Goal: Information Seeking & Learning: Learn about a topic

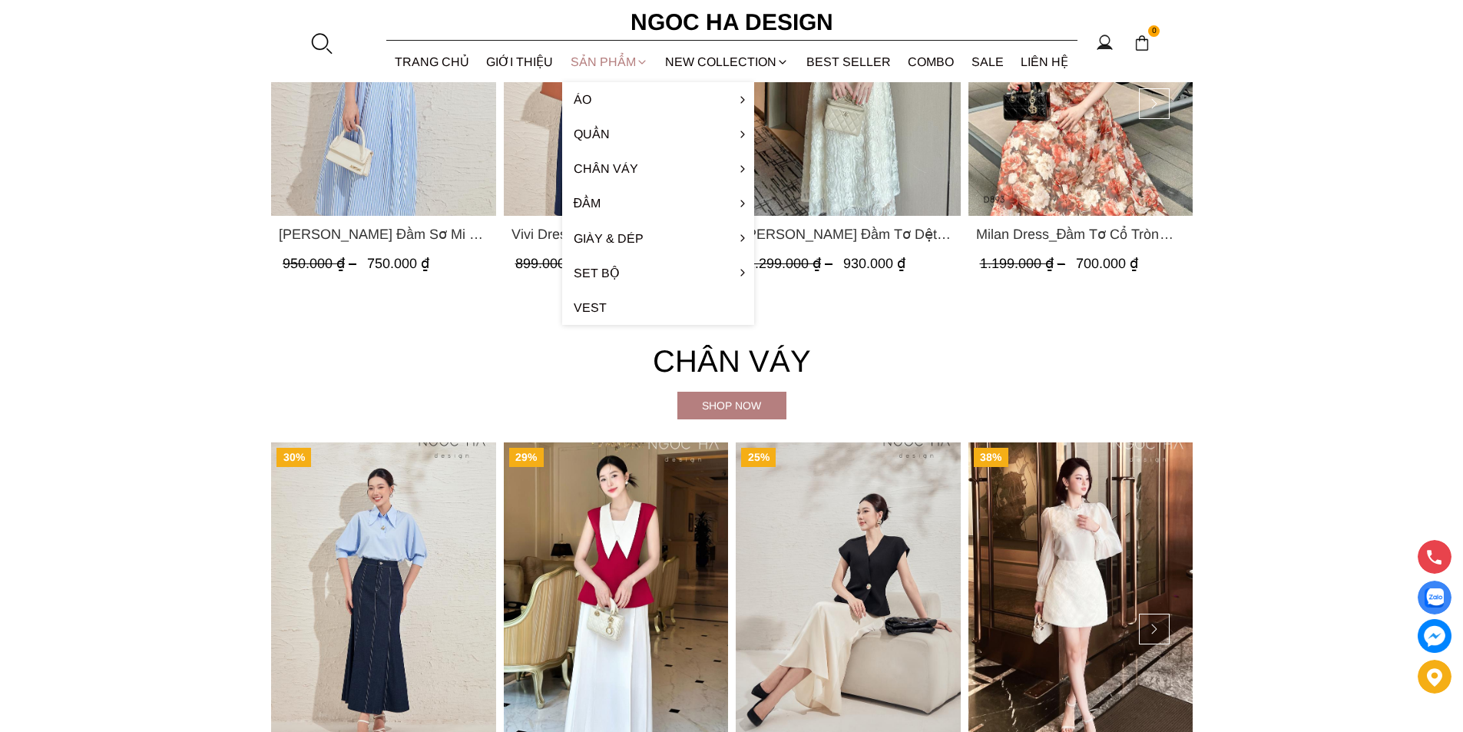
scroll to position [3072, 0]
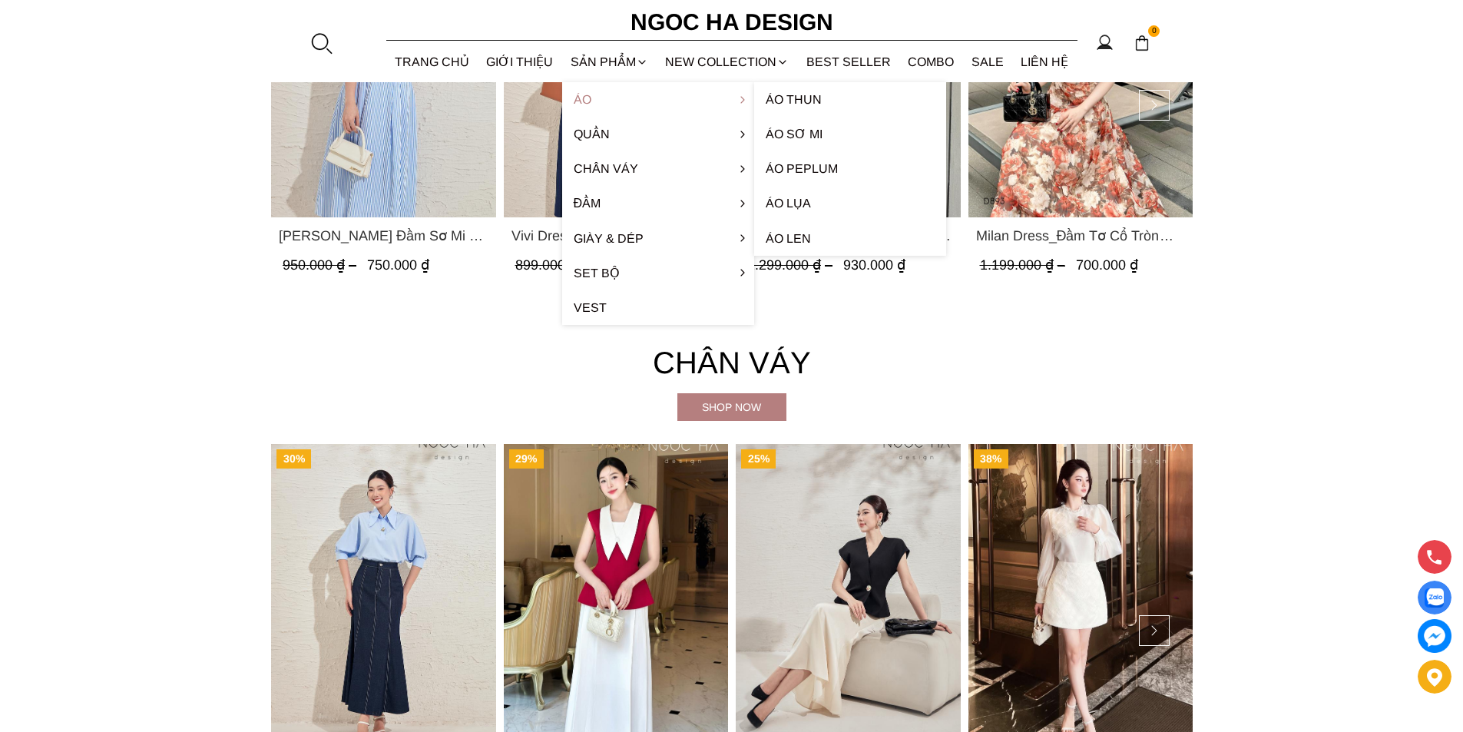
click at [611, 101] on link "Áo" at bounding box center [658, 99] width 192 height 35
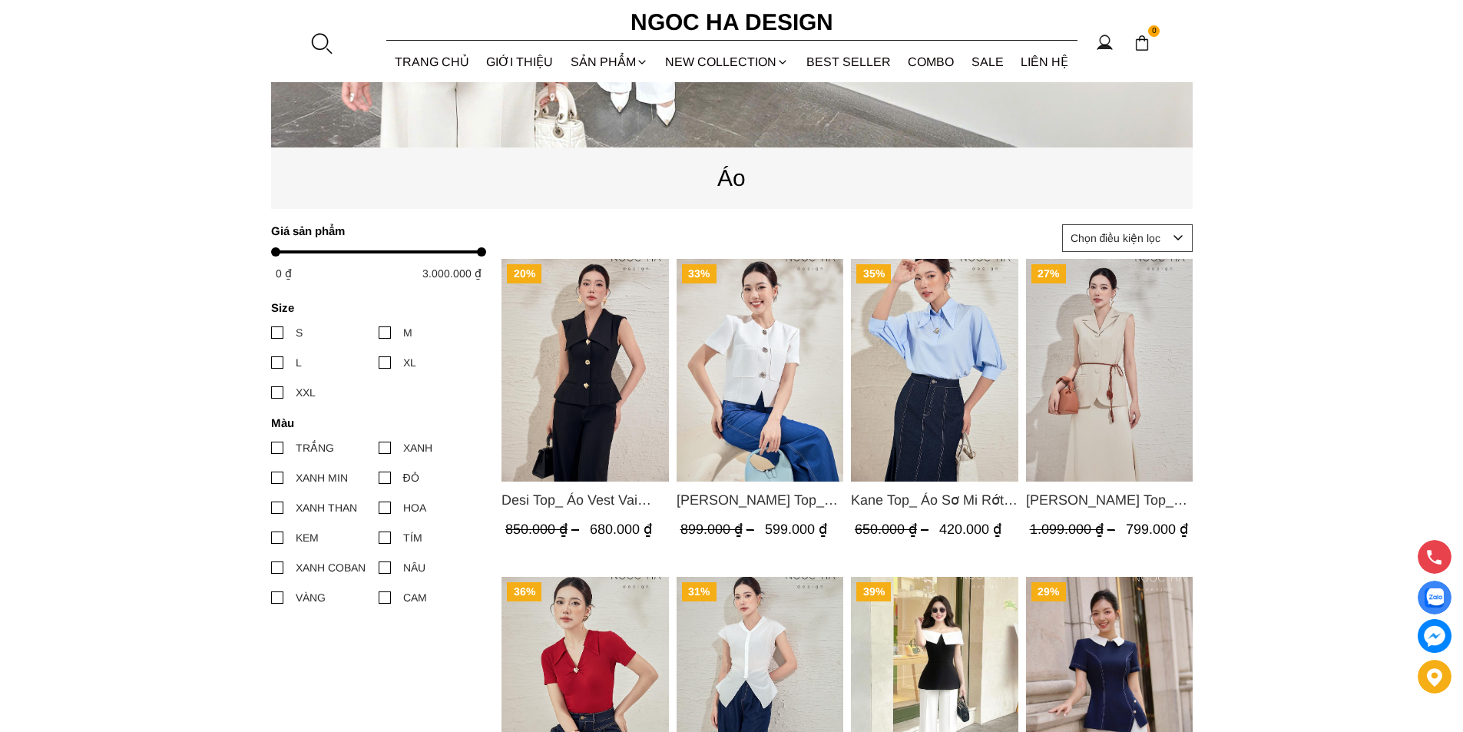
scroll to position [538, 0]
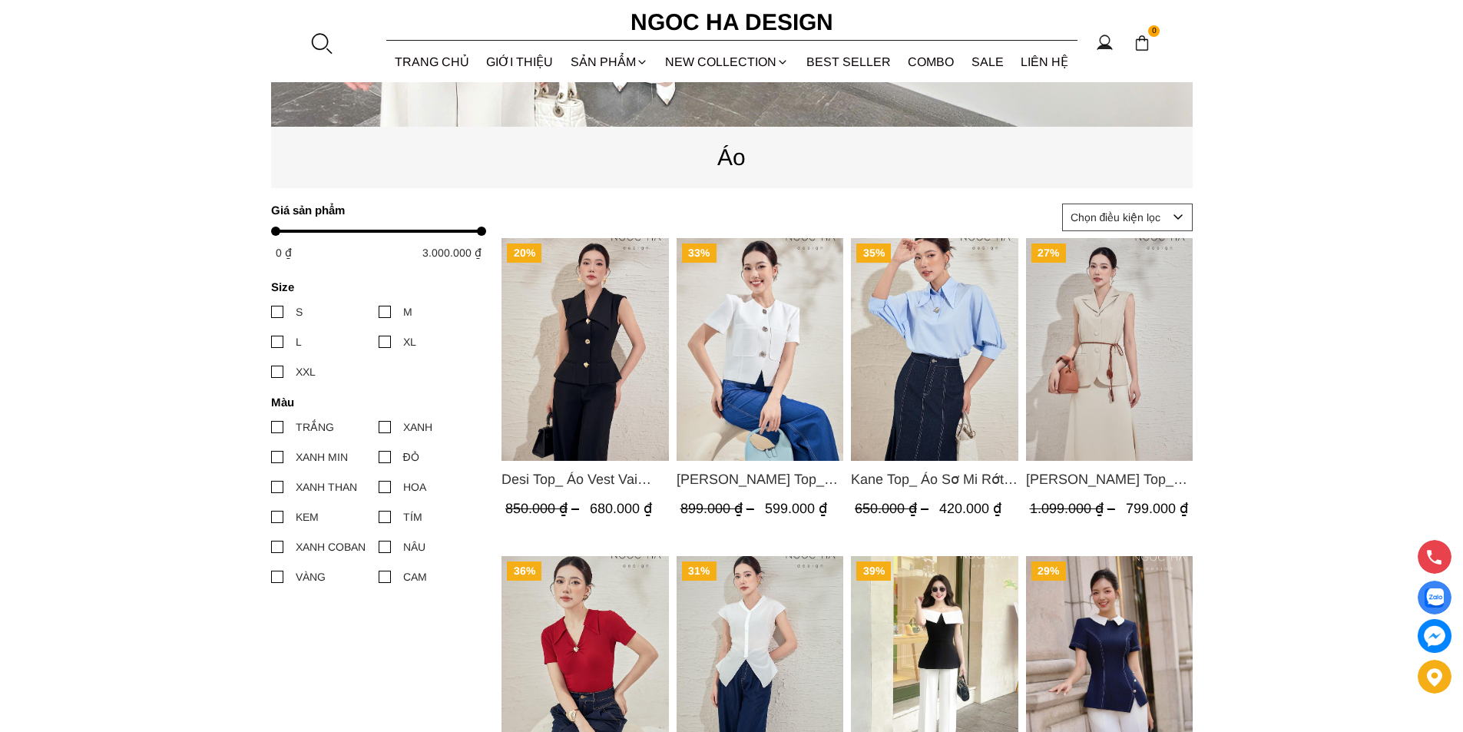
click at [388, 309] on div at bounding box center [385, 312] width 12 height 12
click at [379, 312] on input "M" at bounding box center [379, 312] width 0 height 0
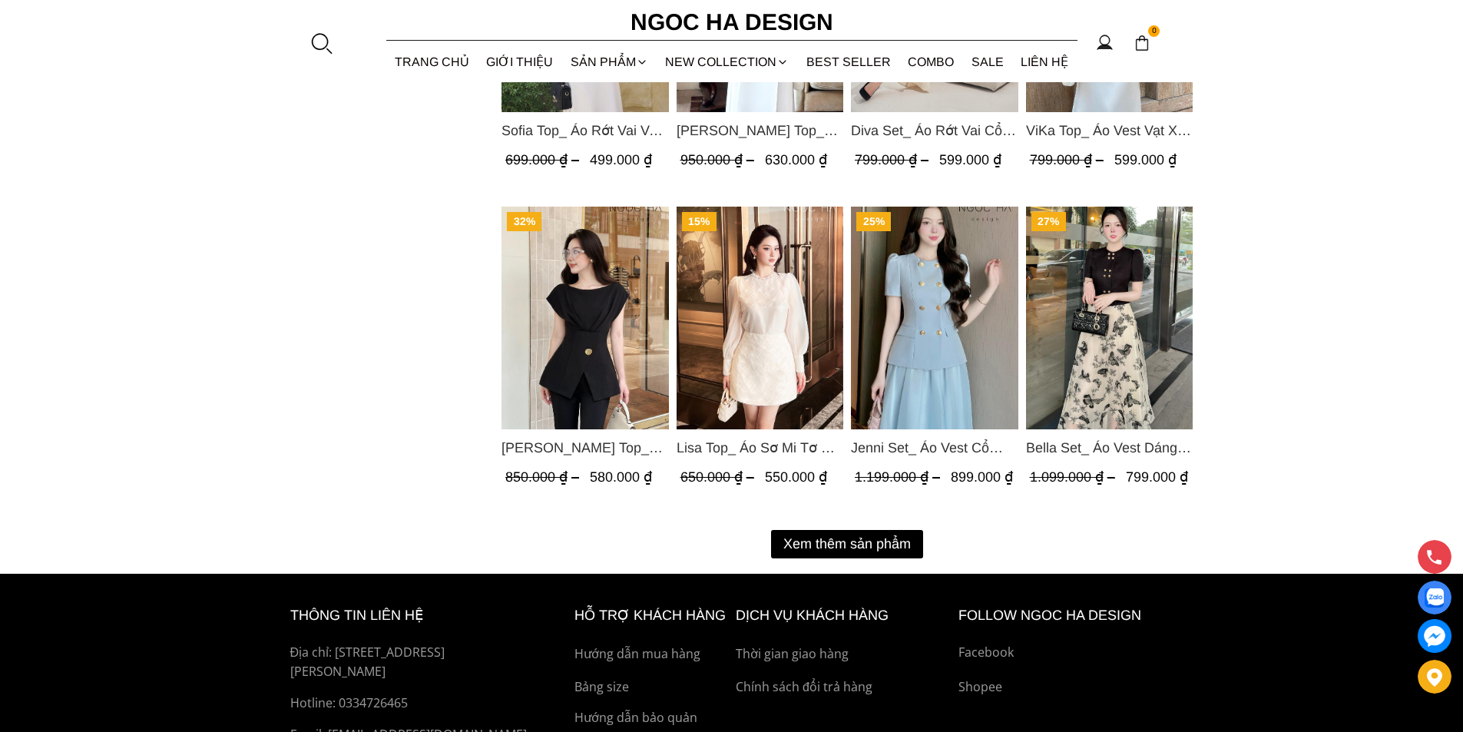
scroll to position [1843, 0]
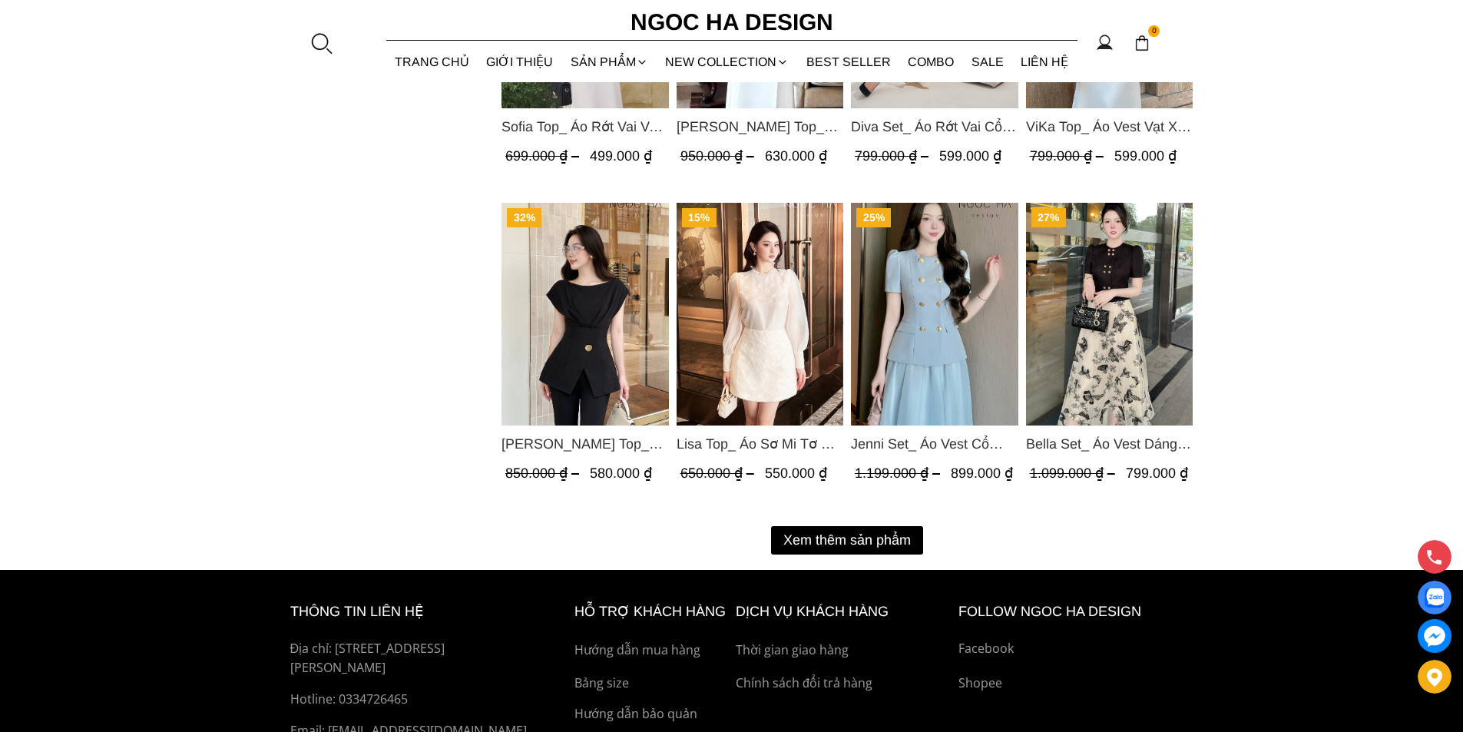
click at [821, 540] on button "Xem thêm sản phẩm" at bounding box center [847, 540] width 152 height 28
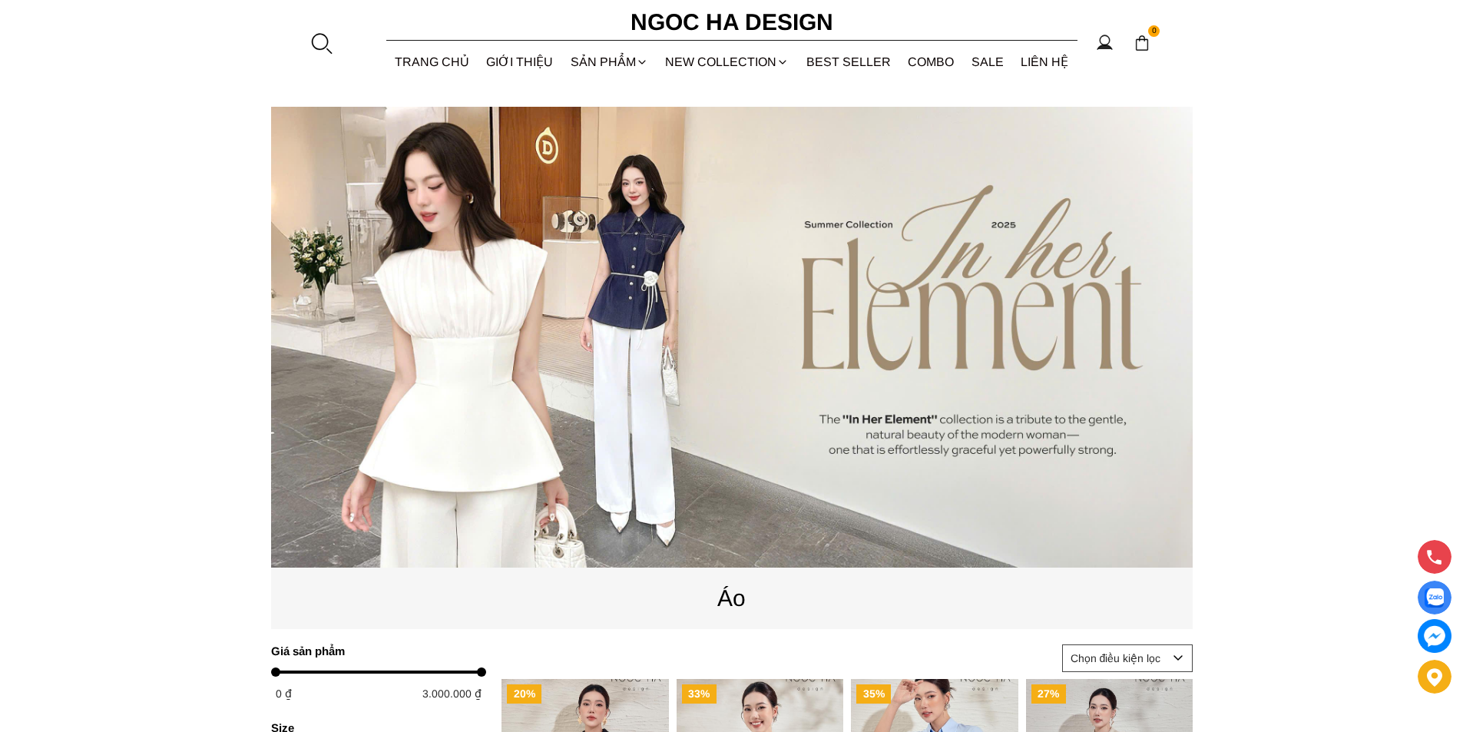
scroll to position [77, 0]
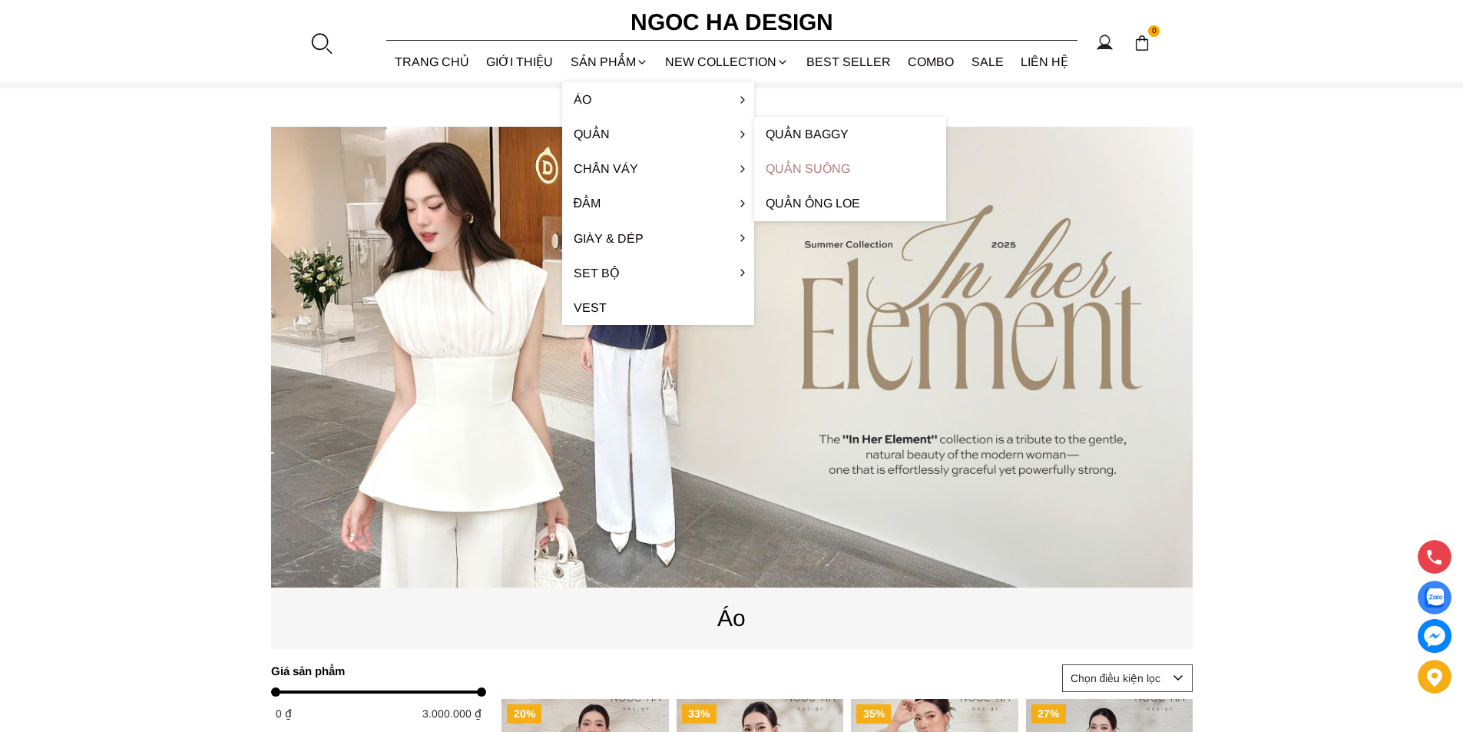
click at [818, 164] on link "Quần Suông" at bounding box center [850, 168] width 192 height 35
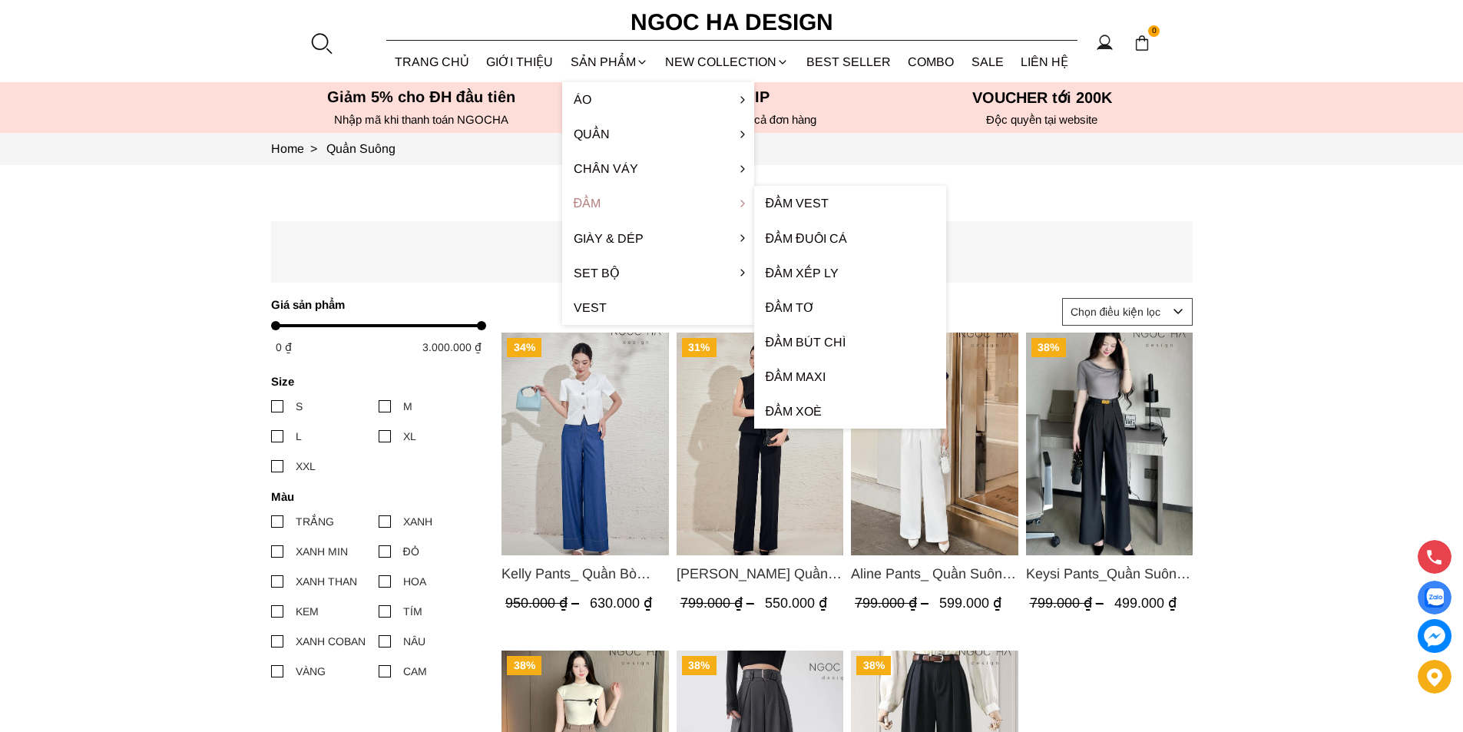
click at [625, 204] on link "Đầm" at bounding box center [658, 203] width 192 height 35
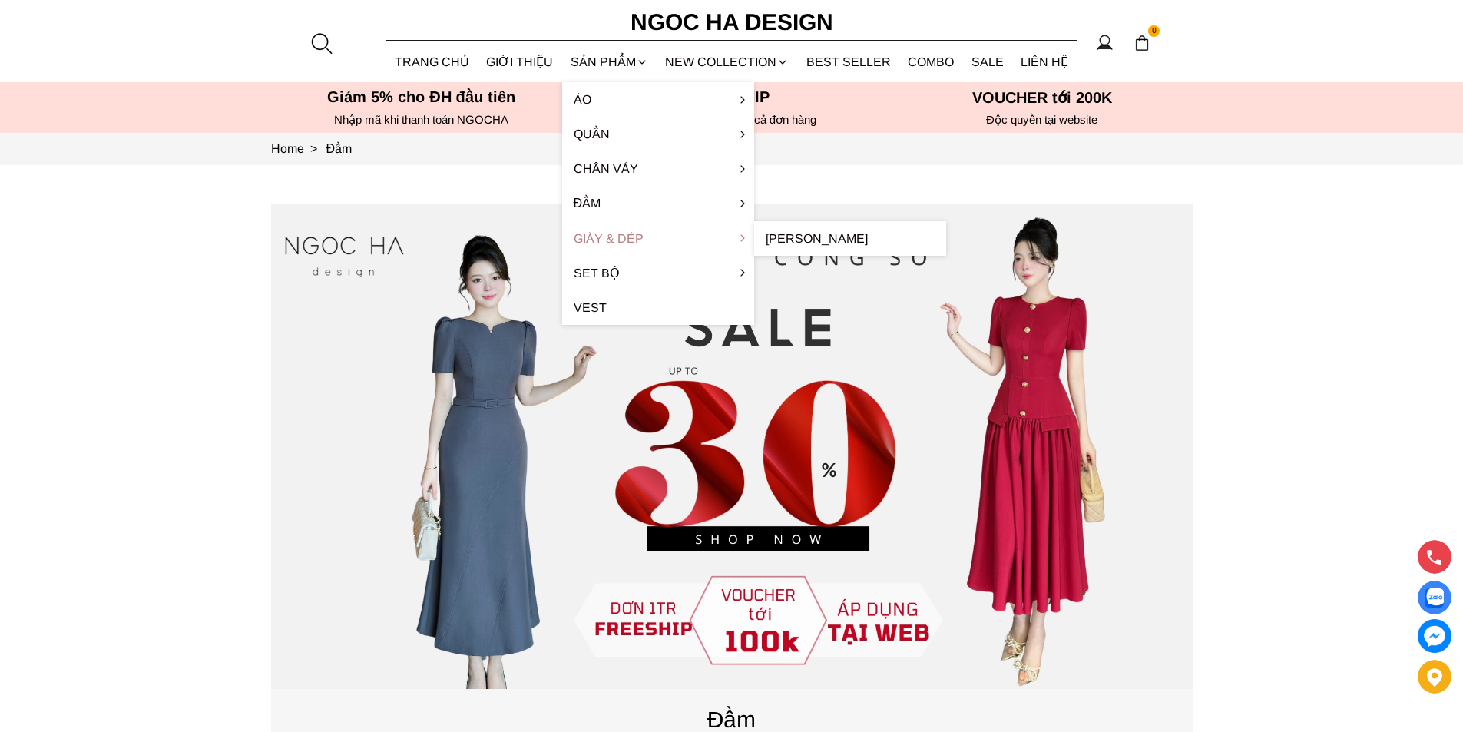
click at [613, 234] on link "Giày & Dép" at bounding box center [658, 238] width 192 height 35
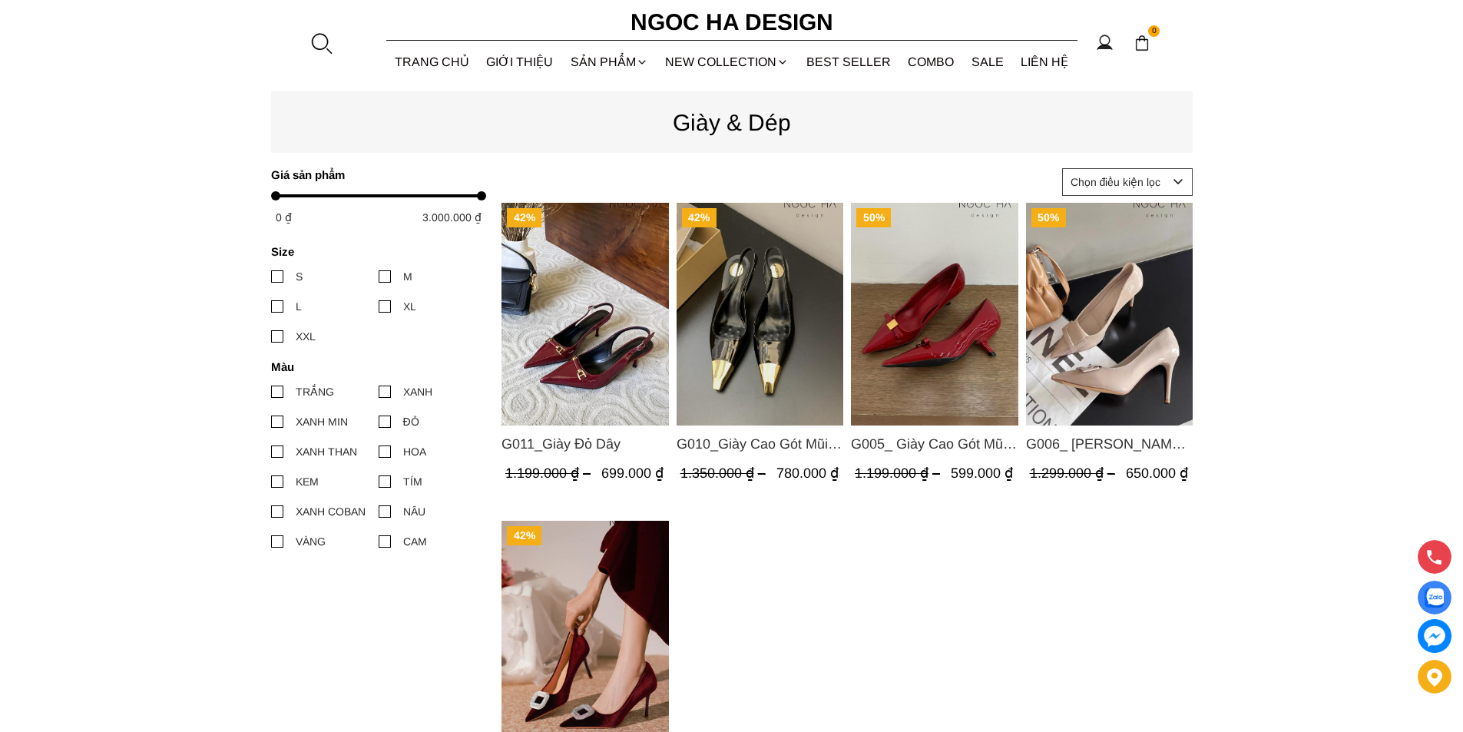
scroll to position [77, 0]
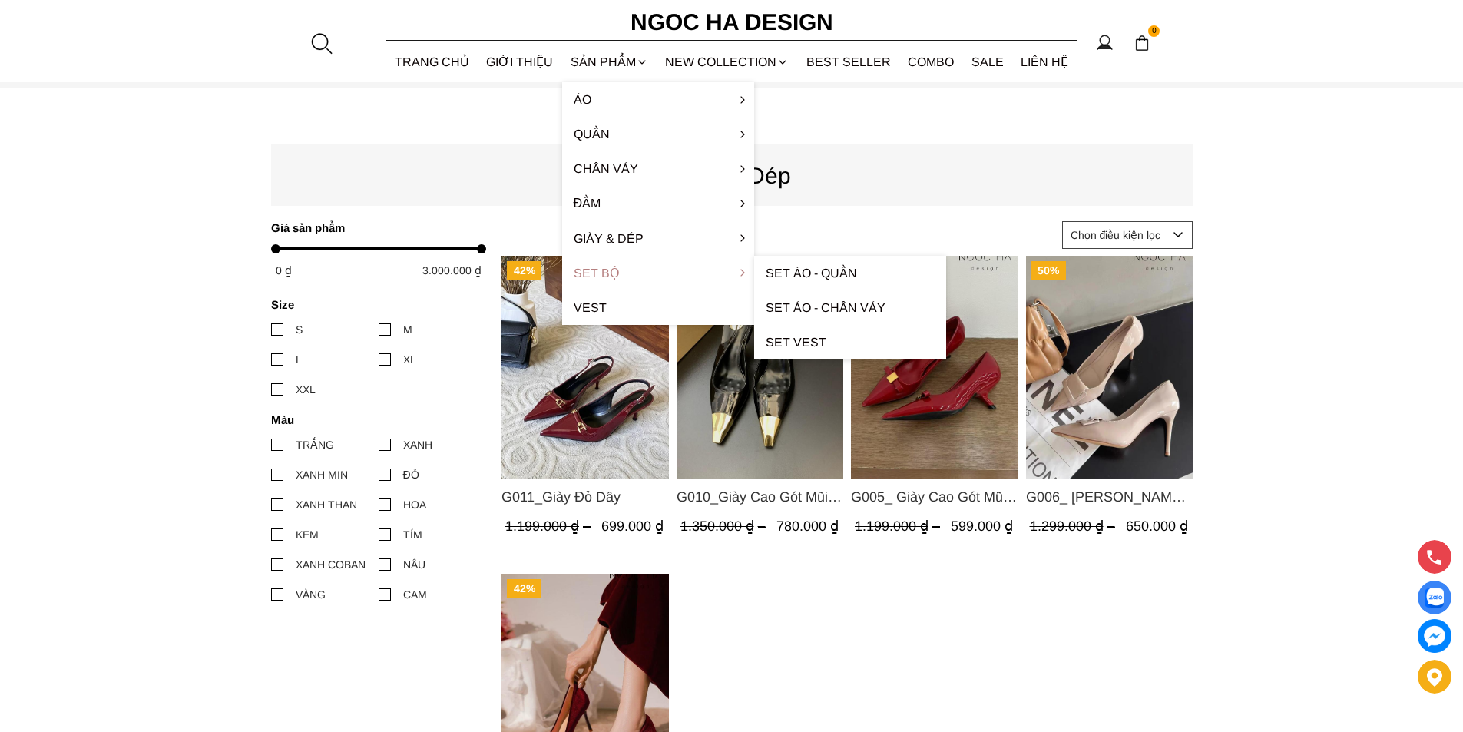
click at [606, 264] on link "Set Bộ" at bounding box center [658, 273] width 192 height 35
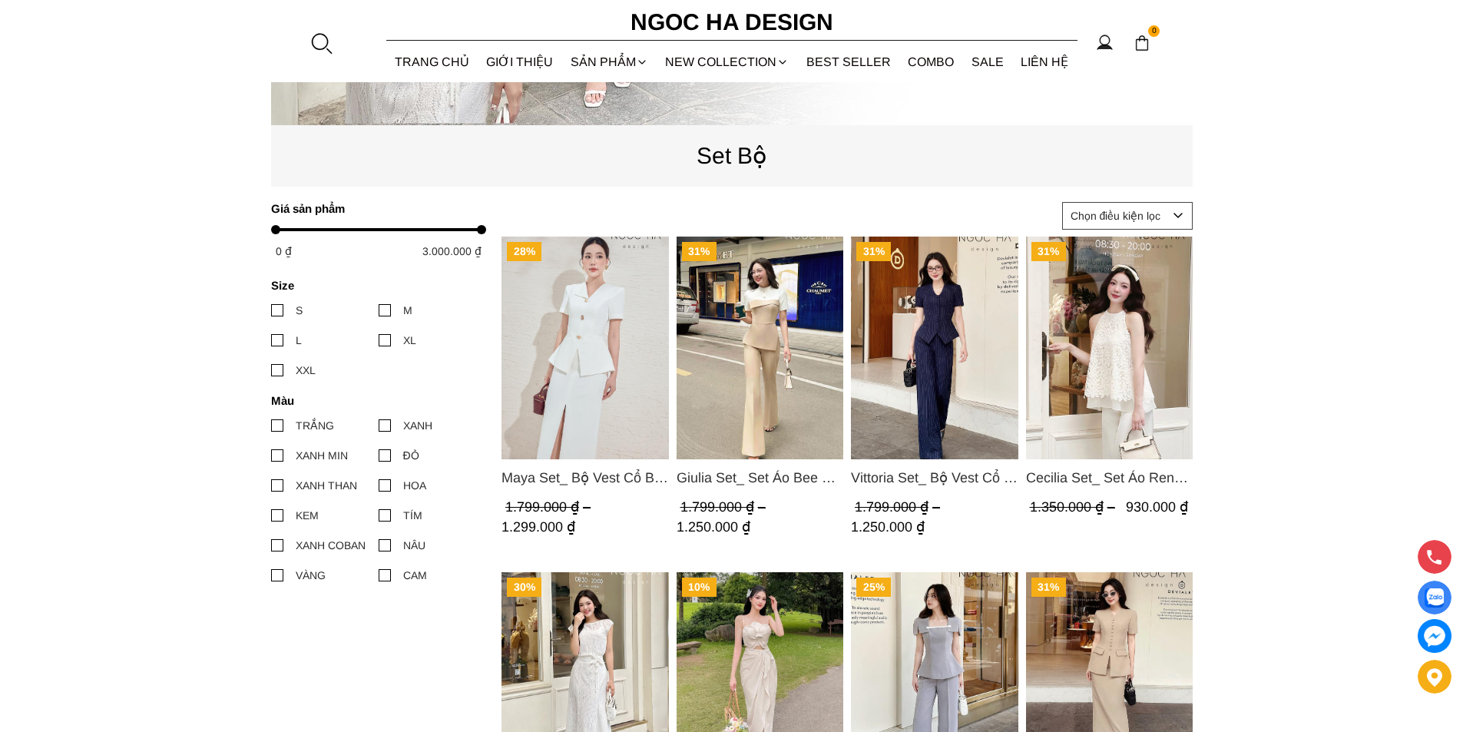
scroll to position [538, 0]
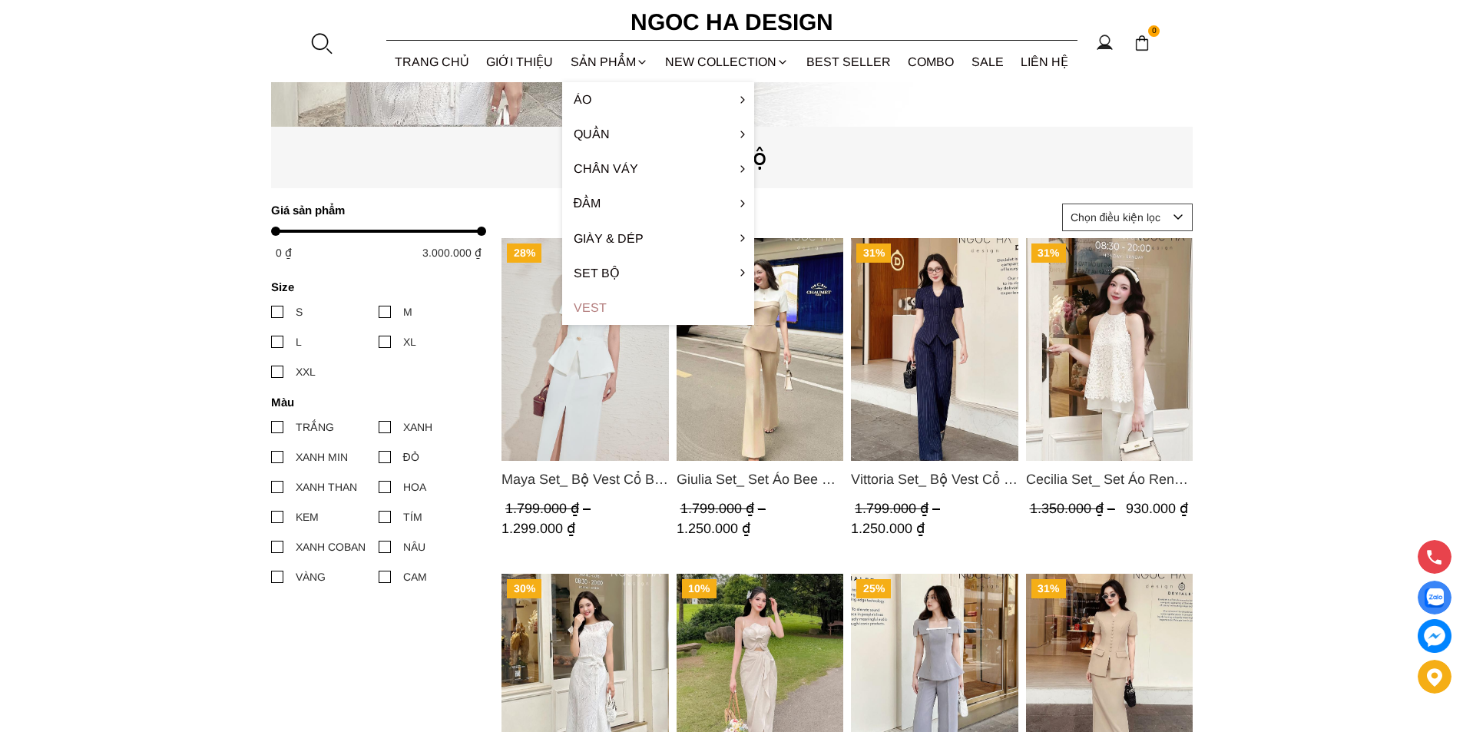
click at [597, 310] on link "Vest" at bounding box center [658, 307] width 192 height 35
click at [585, 307] on link "Vest" at bounding box center [658, 307] width 192 height 35
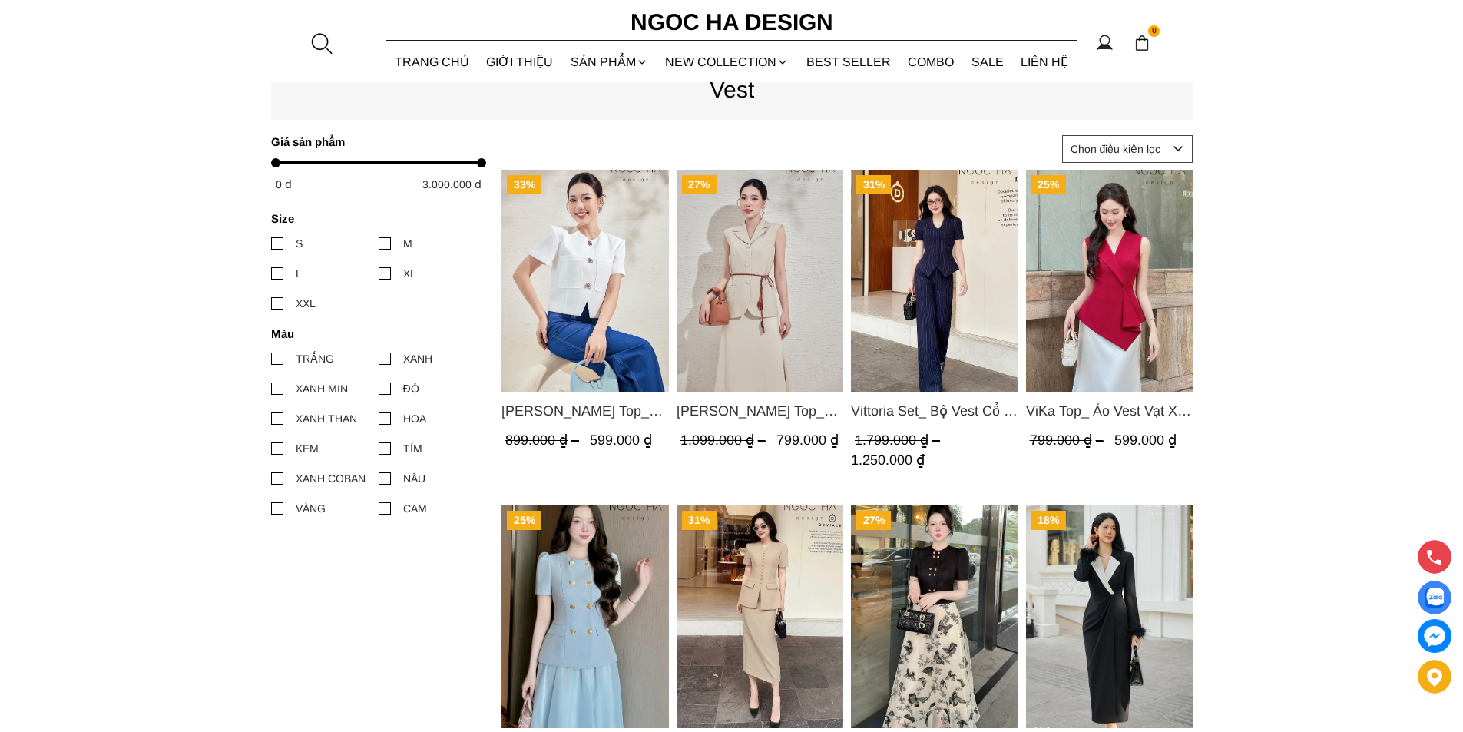
scroll to position [77, 0]
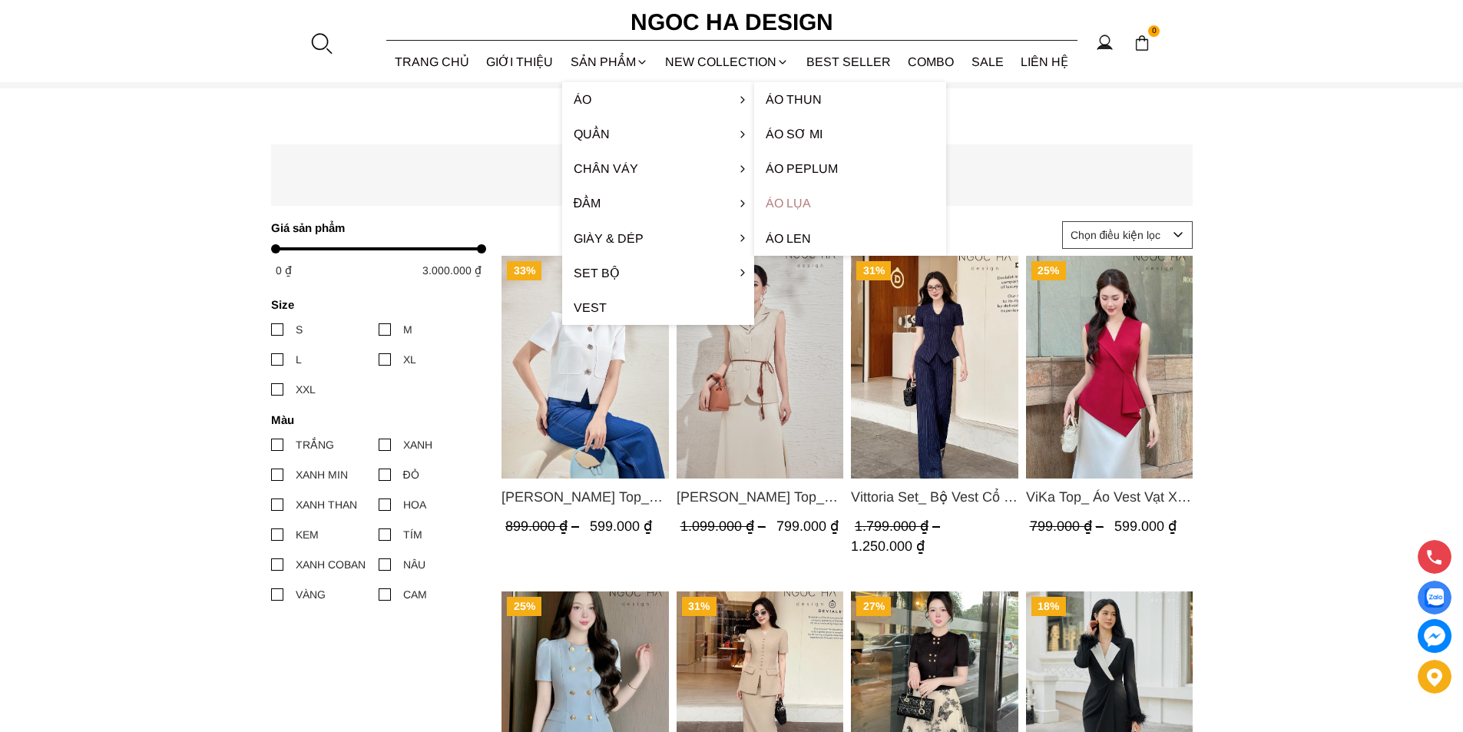
click at [798, 200] on link "Áo lụa" at bounding box center [850, 203] width 192 height 35
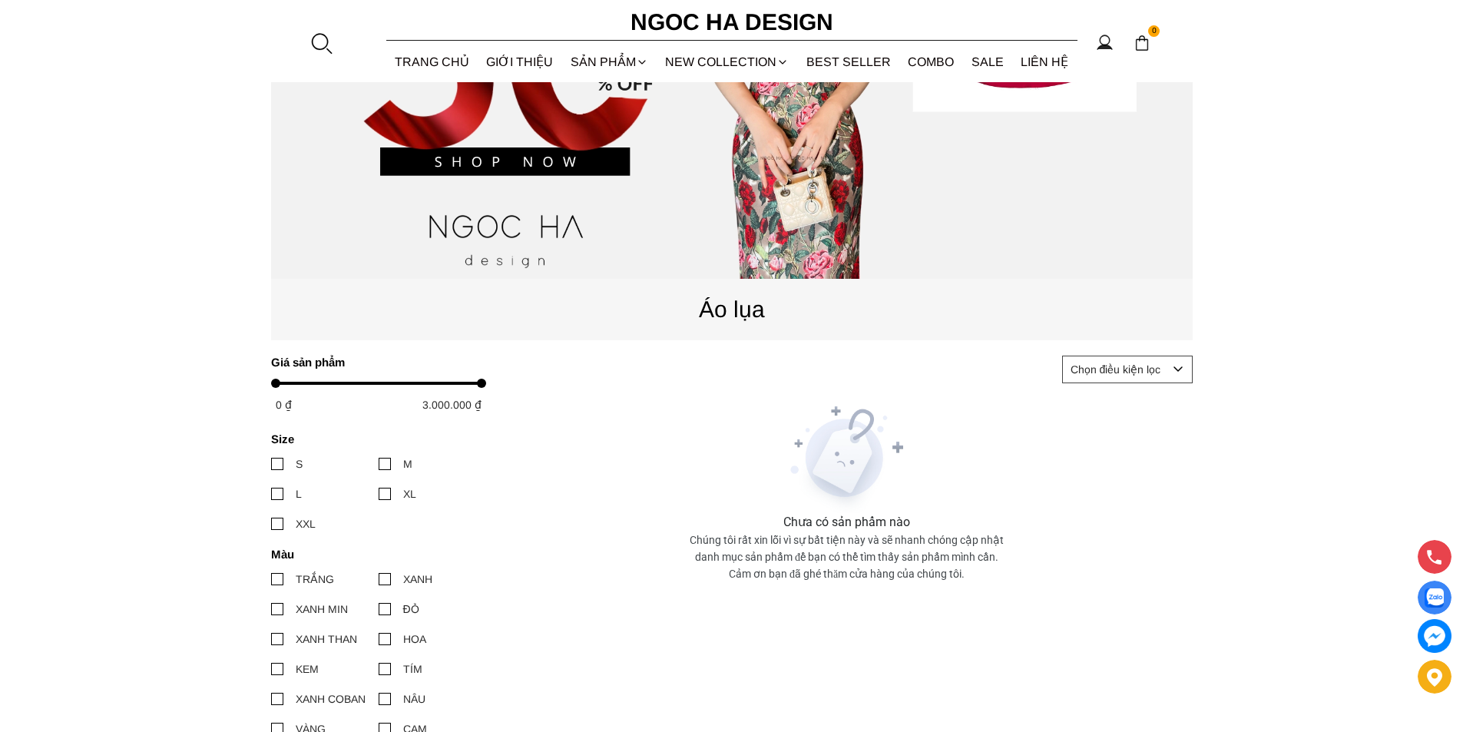
scroll to position [461, 0]
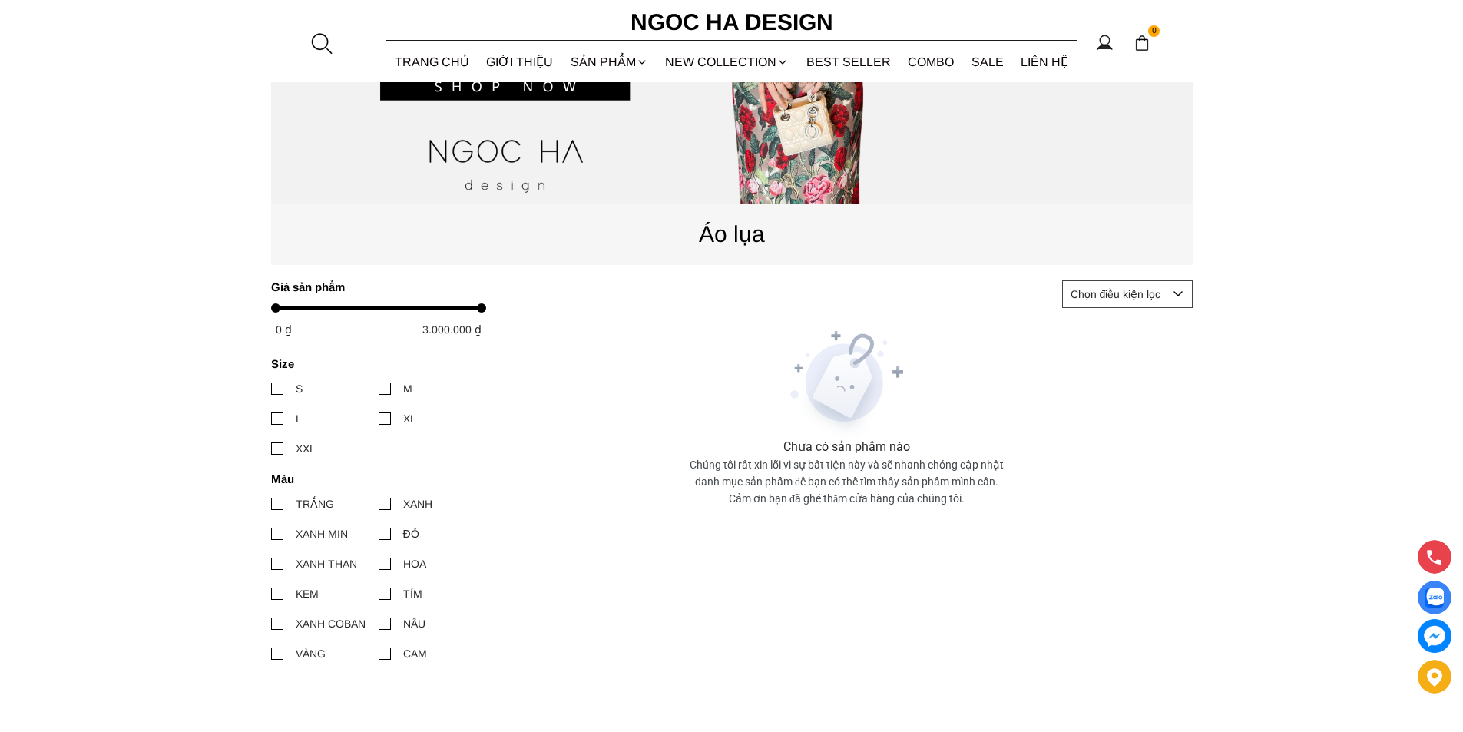
click at [1122, 289] on select "Chọn điều kiện lọc Bán chạy nhất Tên sản phẩm A - Z Tên sản phẩm Z - A Giá từ c…" at bounding box center [1127, 294] width 131 height 28
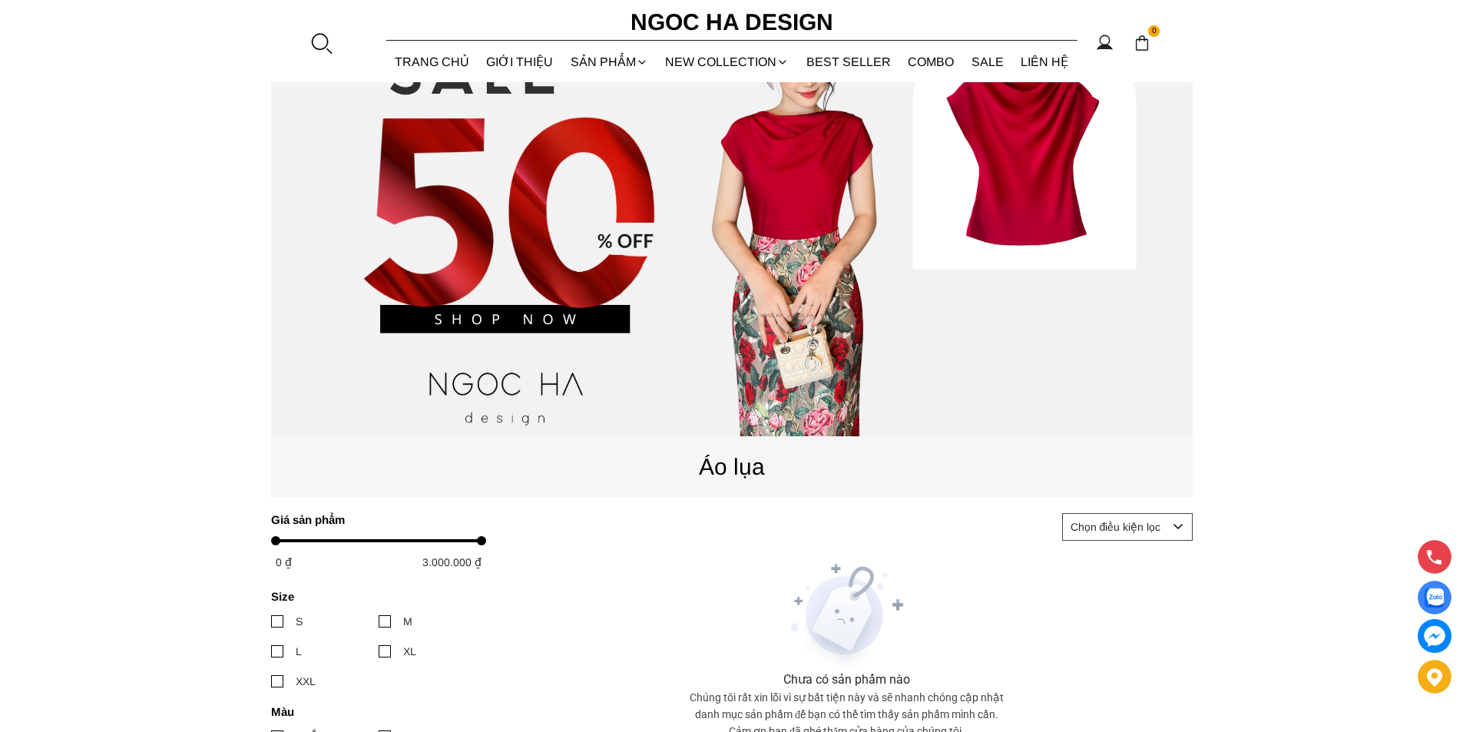
scroll to position [154, 0]
